Goal: Task Accomplishment & Management: Manage account settings

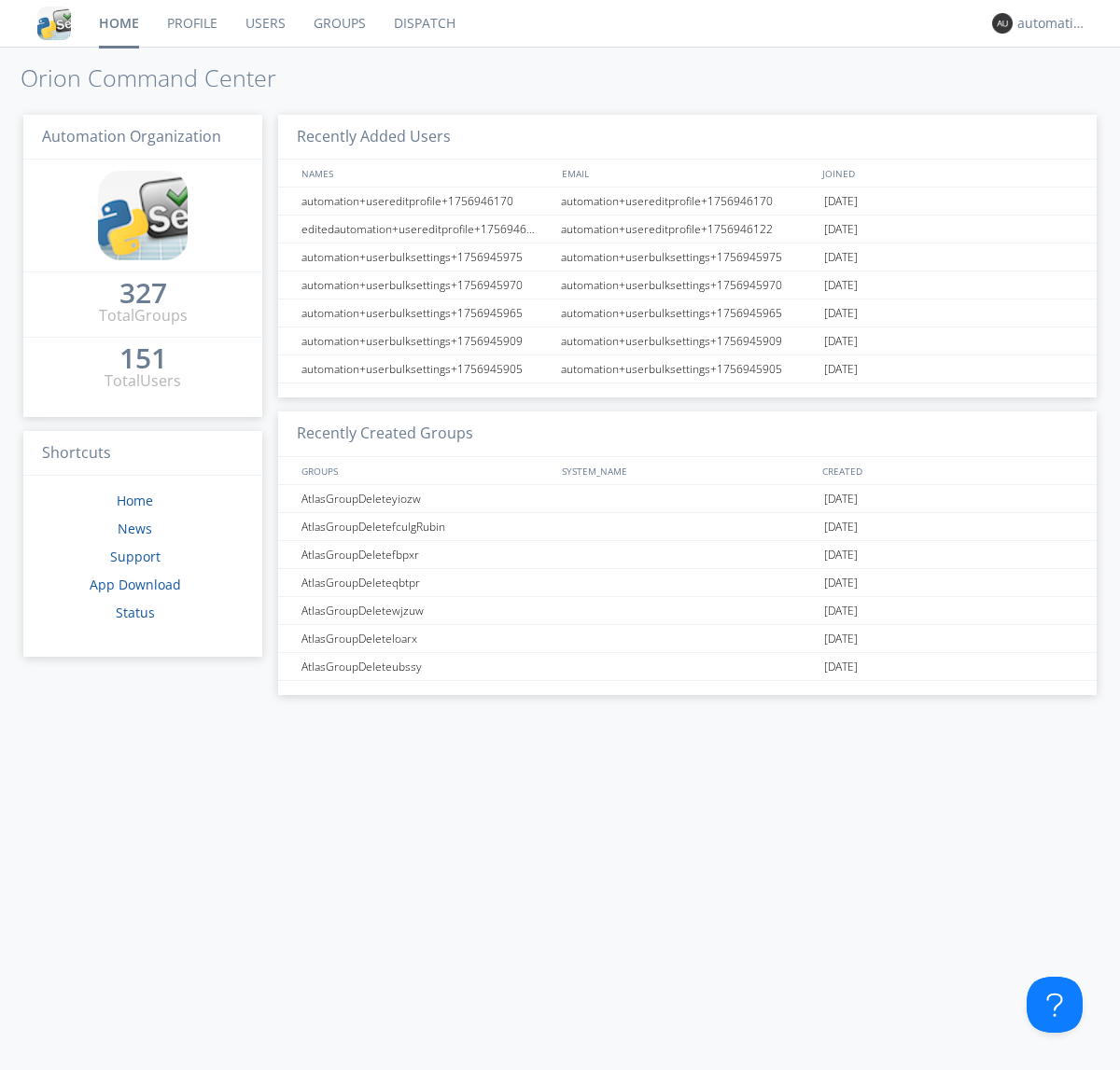
click at [423, 23] on link "Dispatch" at bounding box center [424, 23] width 89 height 47
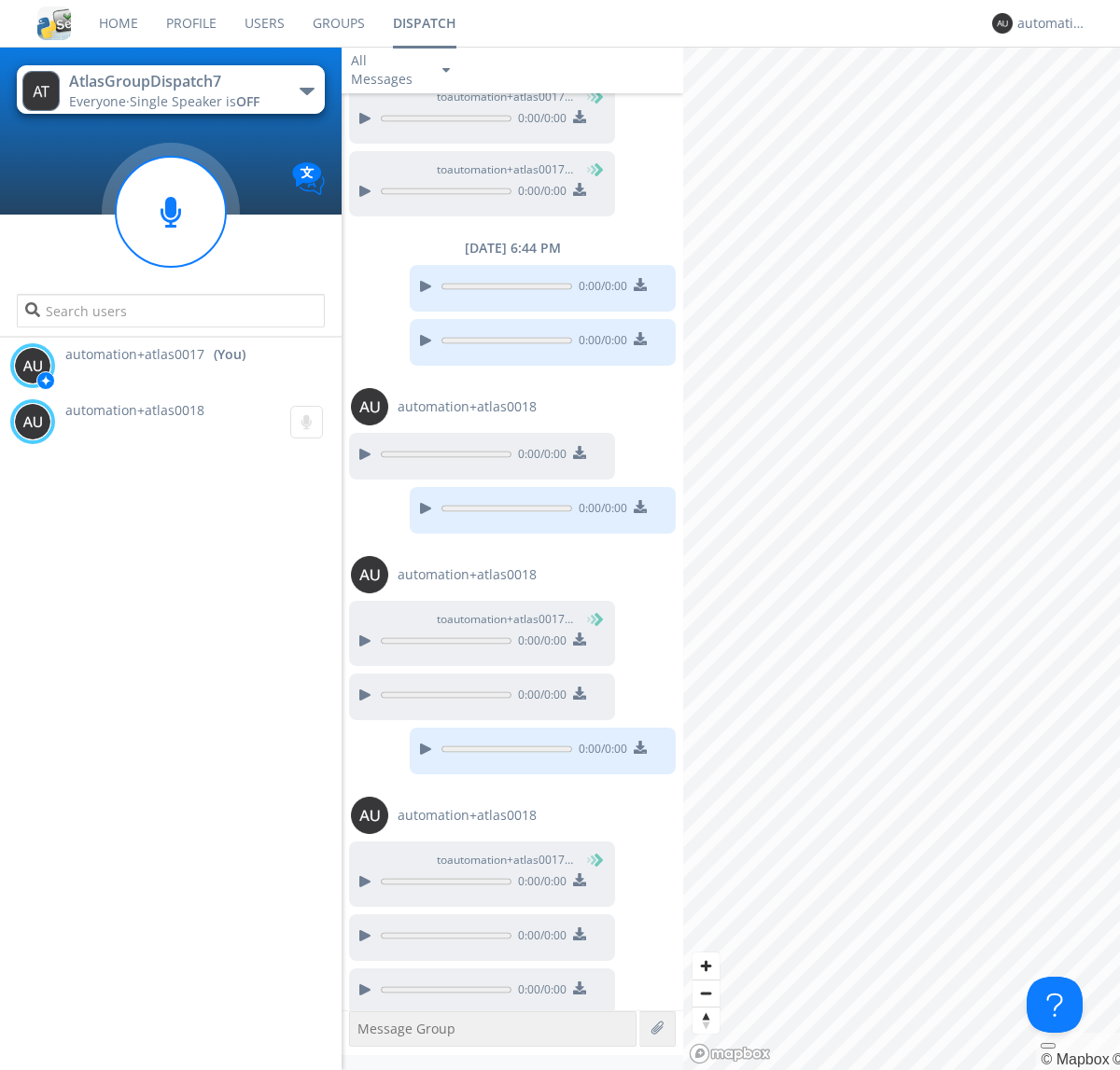
scroll to position [807, 0]
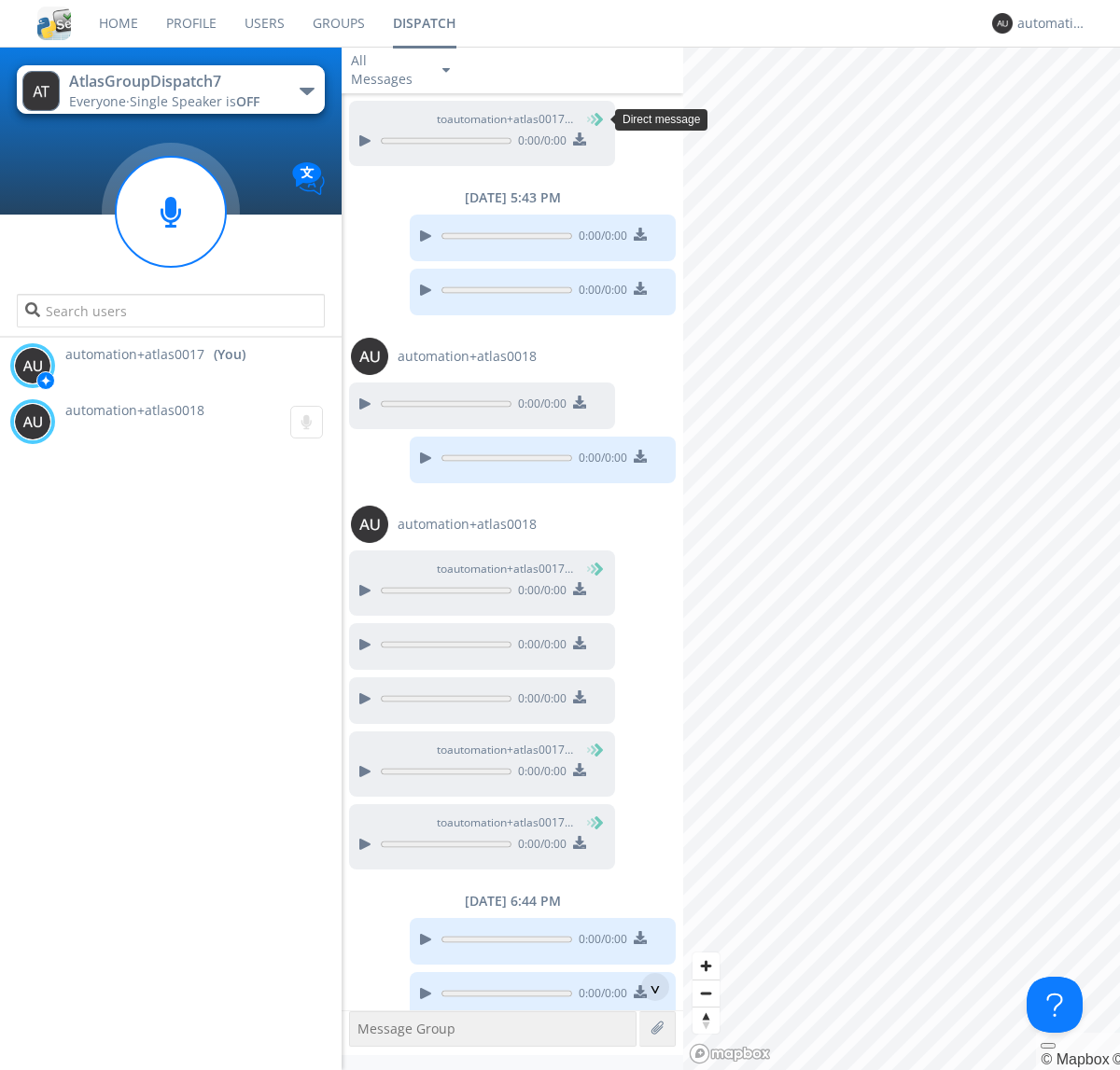
scroll to position [86, 0]
click at [647, 987] on div "^" at bounding box center [654, 987] width 28 height 28
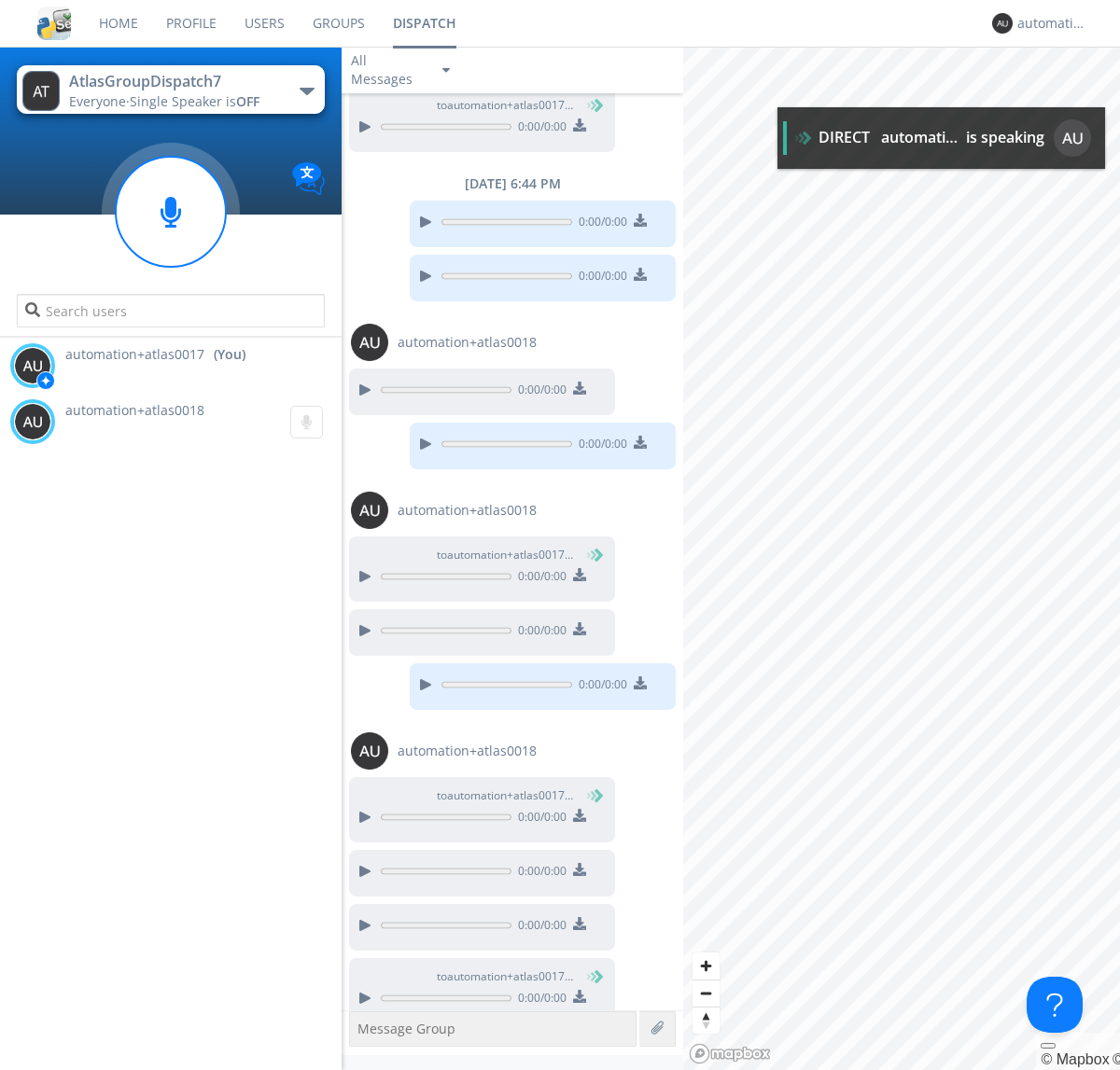
scroll to position [824, 0]
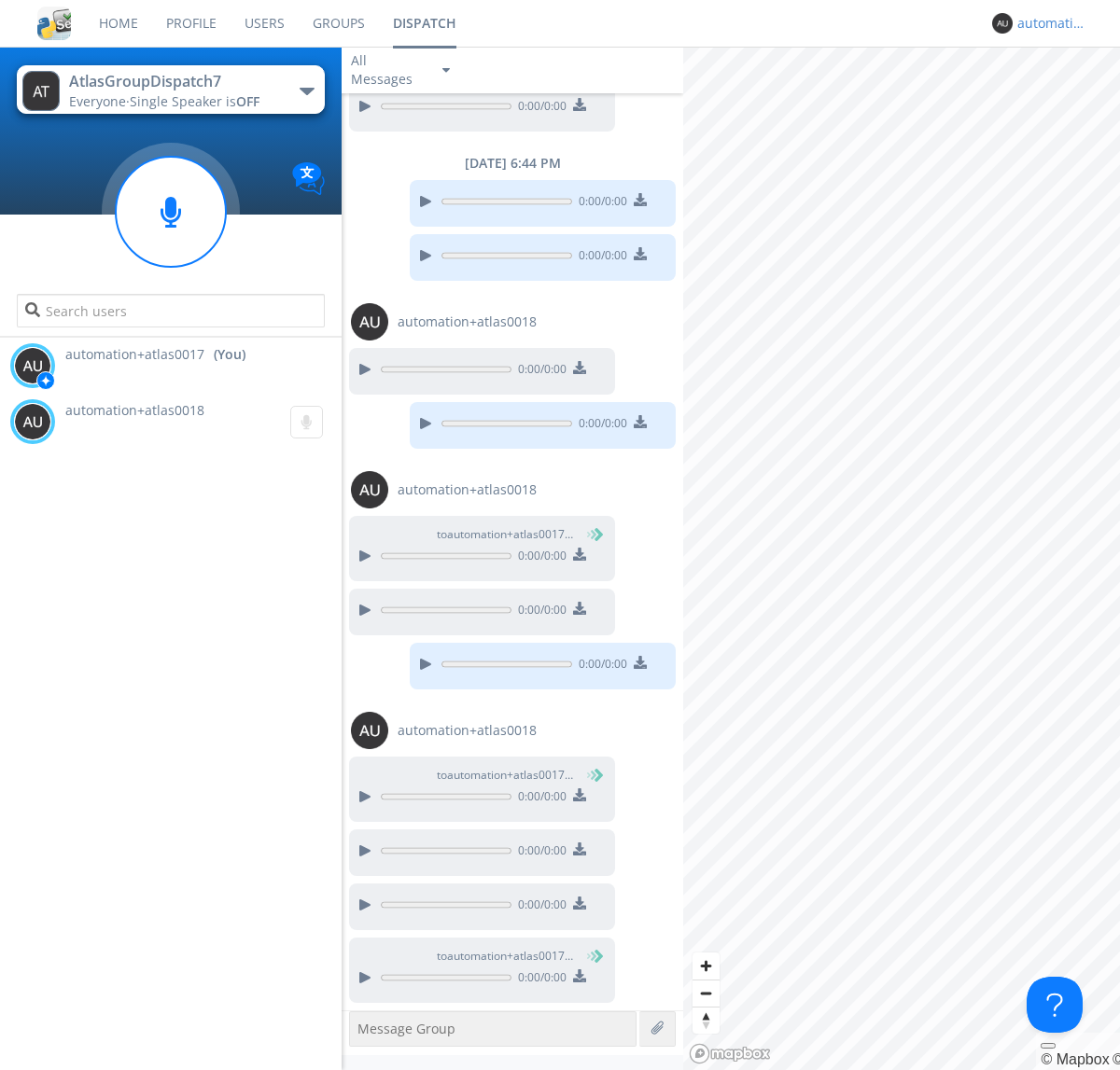
click at [1047, 23] on div "automation+atlas0017" at bounding box center [1052, 23] width 70 height 18
click at [1061, 98] on div "Log Out" at bounding box center [1062, 99] width 96 height 34
